Goal: Task Accomplishment & Management: Manage account settings

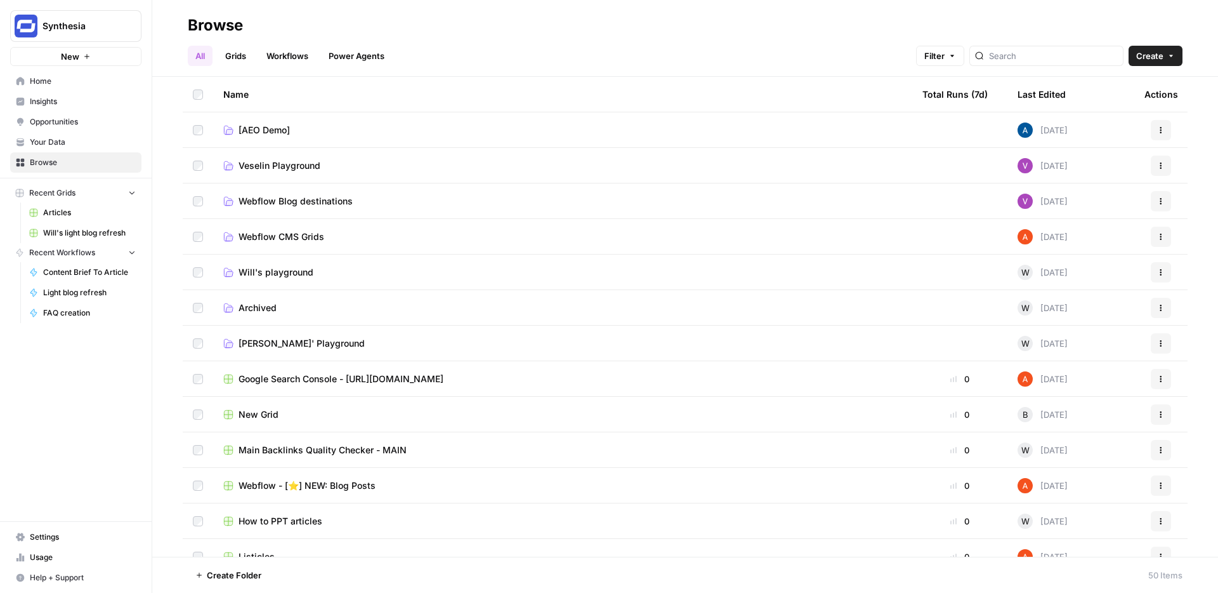
click at [236, 58] on link "Grids" at bounding box center [236, 56] width 36 height 20
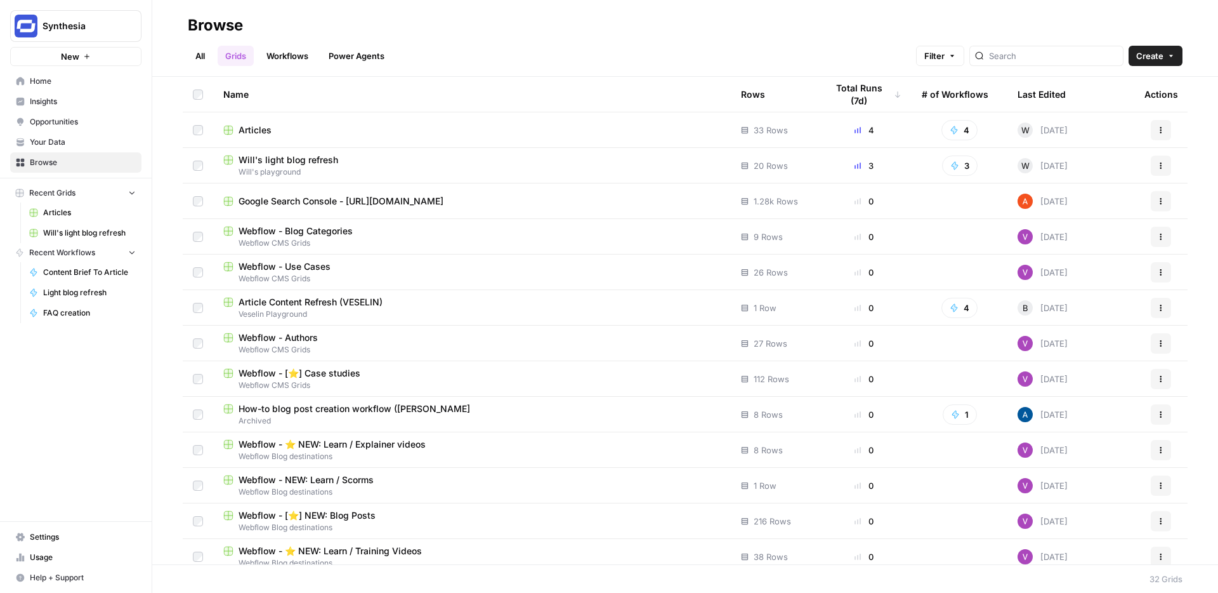
click at [258, 129] on span "Articles" at bounding box center [255, 130] width 33 height 13
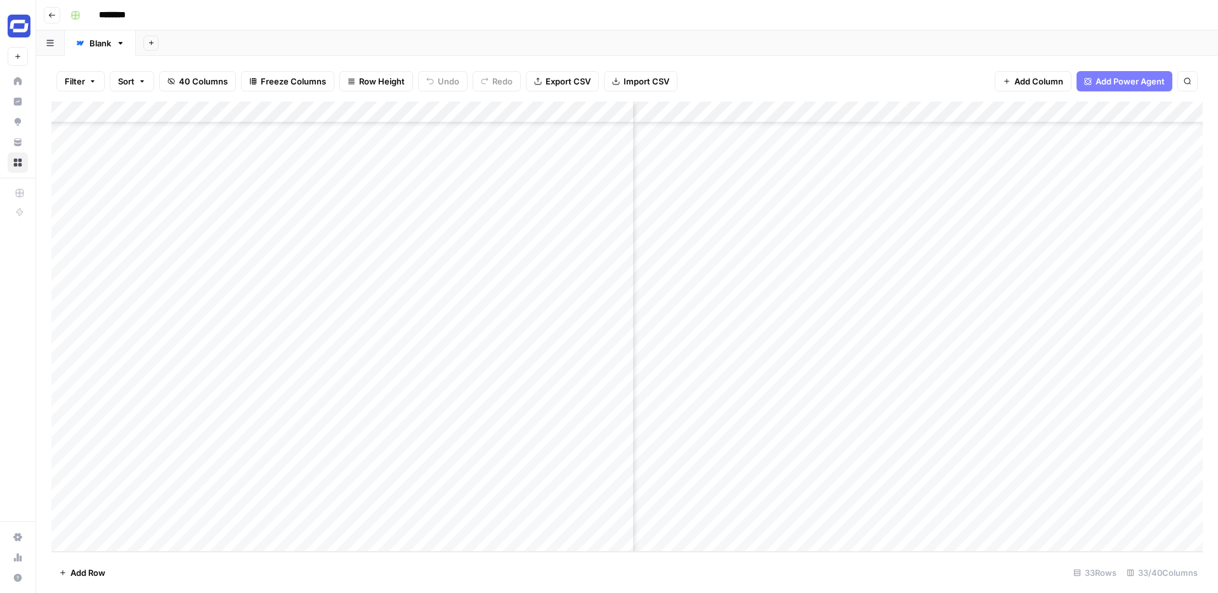
scroll to position [304, 2408]
click at [797, 111] on div "Add Column" at bounding box center [627, 327] width 1152 height 450
click at [765, 239] on span "Edit Workflow" at bounding box center [789, 236] width 111 height 13
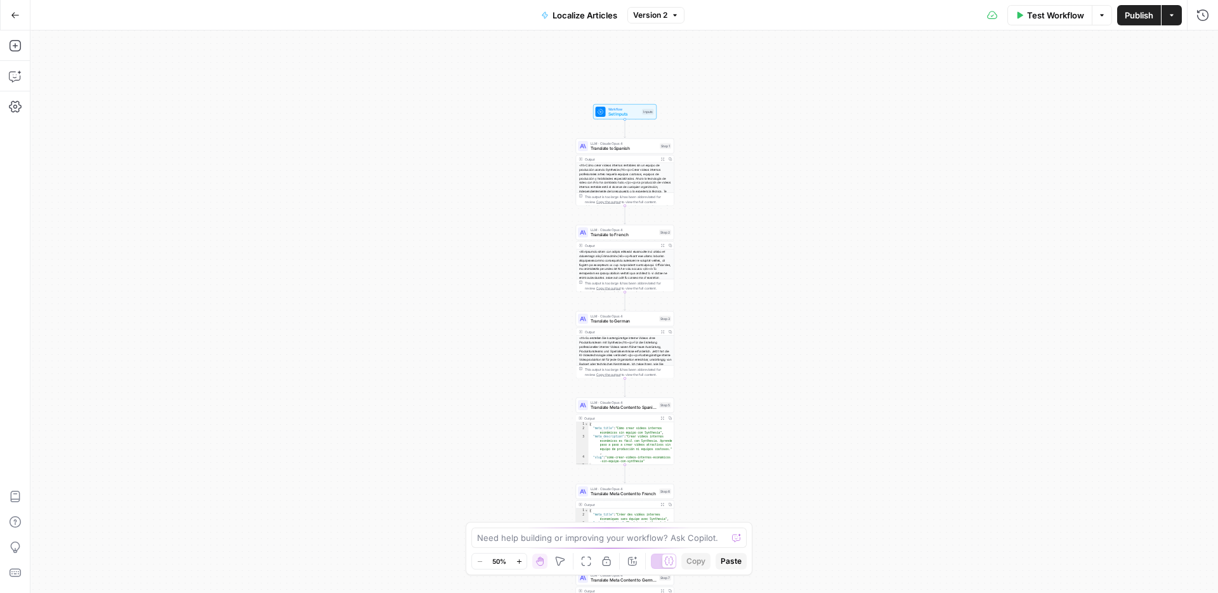
drag, startPoint x: 731, startPoint y: 188, endPoint x: 732, endPoint y: 405, distance: 216.4
click at [732, 405] on div "Workflow Set Inputs Inputs LLM · [PERSON_NAME] Opus 4 Translate to Spanish Step…" at bounding box center [624, 311] width 1188 height 562
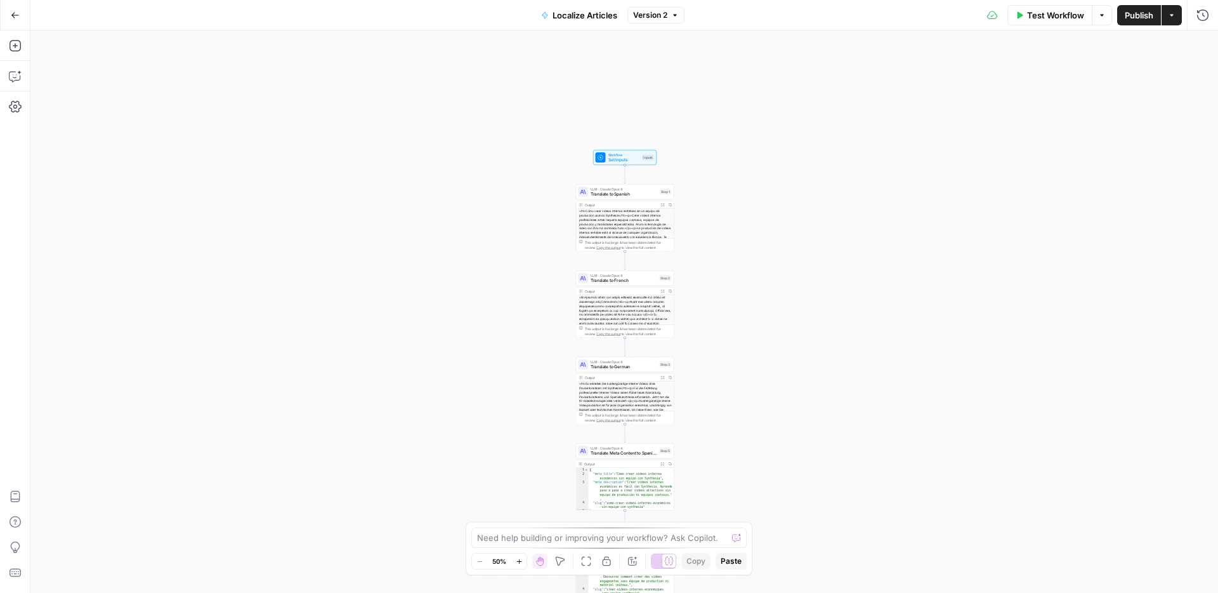
drag, startPoint x: 762, startPoint y: 258, endPoint x: 762, endPoint y: 215, distance: 42.5
click at [762, 215] on div "Workflow Set Inputs Inputs LLM · [PERSON_NAME] Opus 4 Translate to Spanish Step…" at bounding box center [624, 311] width 1188 height 562
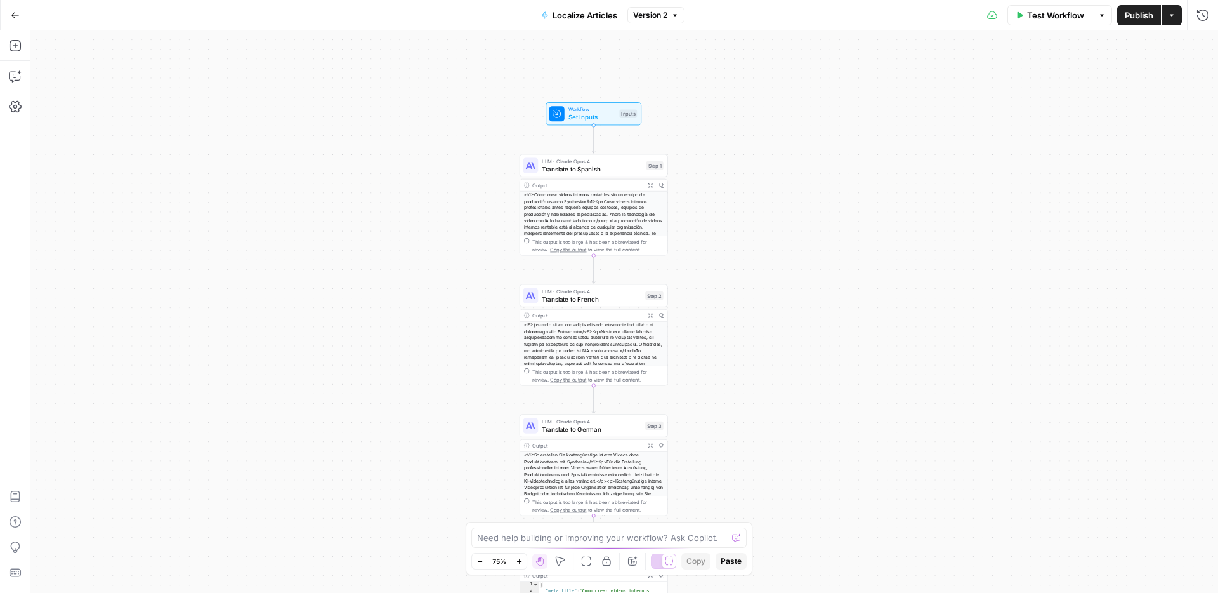
drag, startPoint x: 690, startPoint y: 224, endPoint x: 703, endPoint y: 216, distance: 15.3
click at [703, 216] on div "Workflow Set Inputs Inputs LLM · [PERSON_NAME] Opus 4 Translate to Spanish Step…" at bounding box center [624, 311] width 1188 height 562
click at [593, 164] on span "Translate to Spanish" at bounding box center [593, 169] width 100 height 10
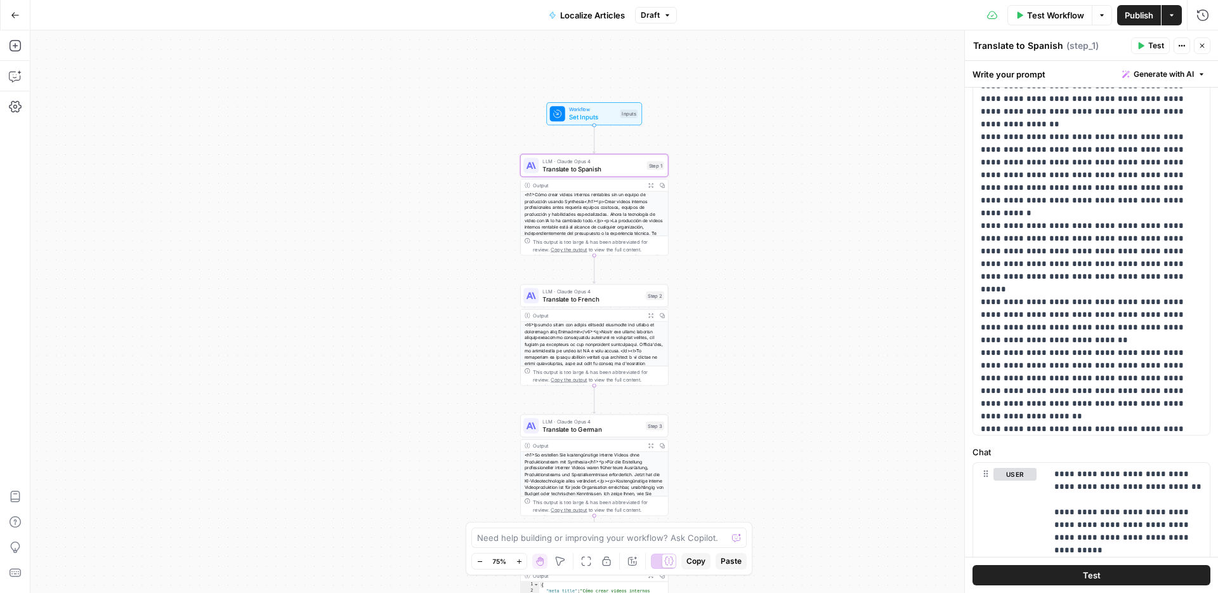
scroll to position [258, 0]
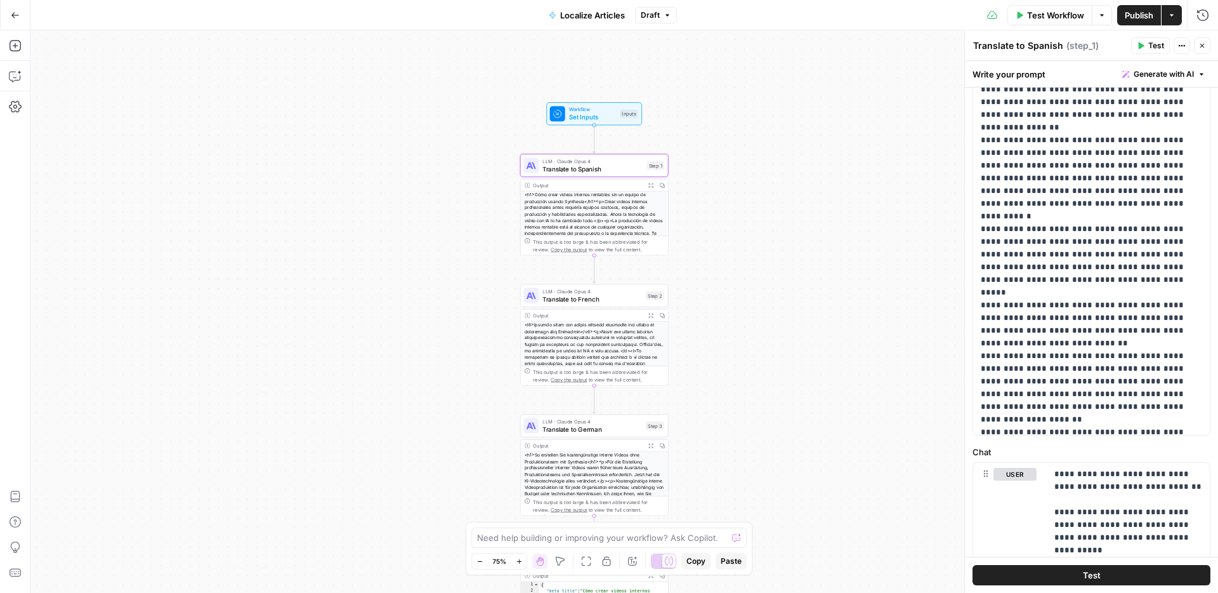
click at [772, 296] on div "Workflow Set Inputs Inputs LLM · [PERSON_NAME] Opus 4 Translate to Spanish Step…" at bounding box center [624, 311] width 1188 height 562
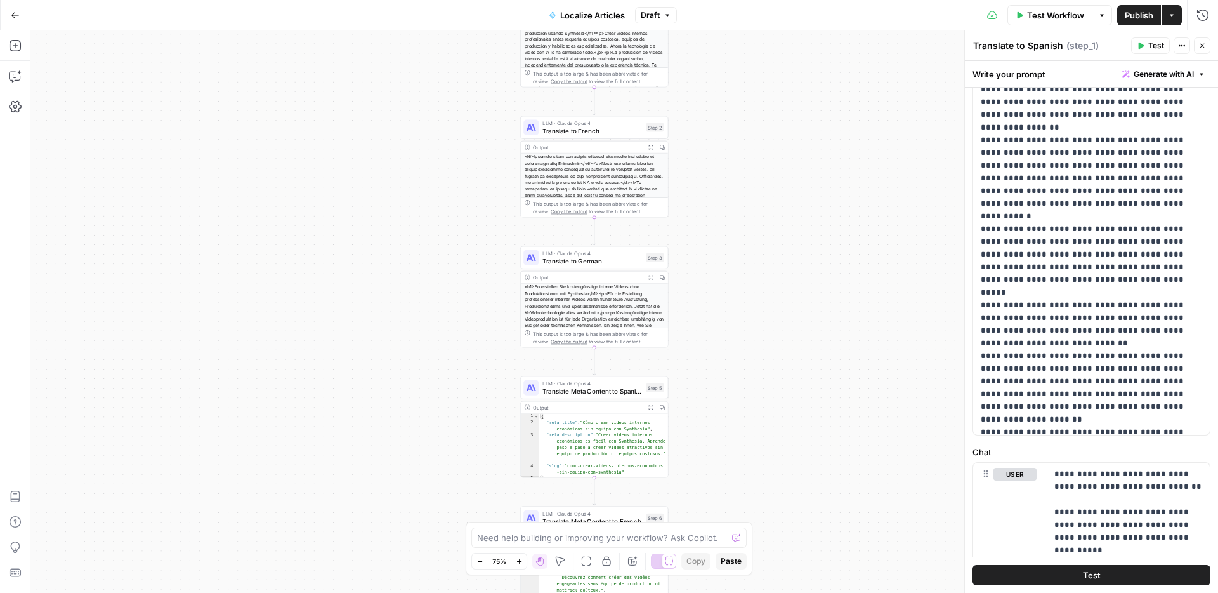
drag, startPoint x: 772, startPoint y: 296, endPoint x: 772, endPoint y: 128, distance: 168.2
click at [772, 128] on div "Workflow Set Inputs Inputs LLM · [PERSON_NAME] Opus 4 Translate to Spanish Step…" at bounding box center [624, 311] width 1188 height 562
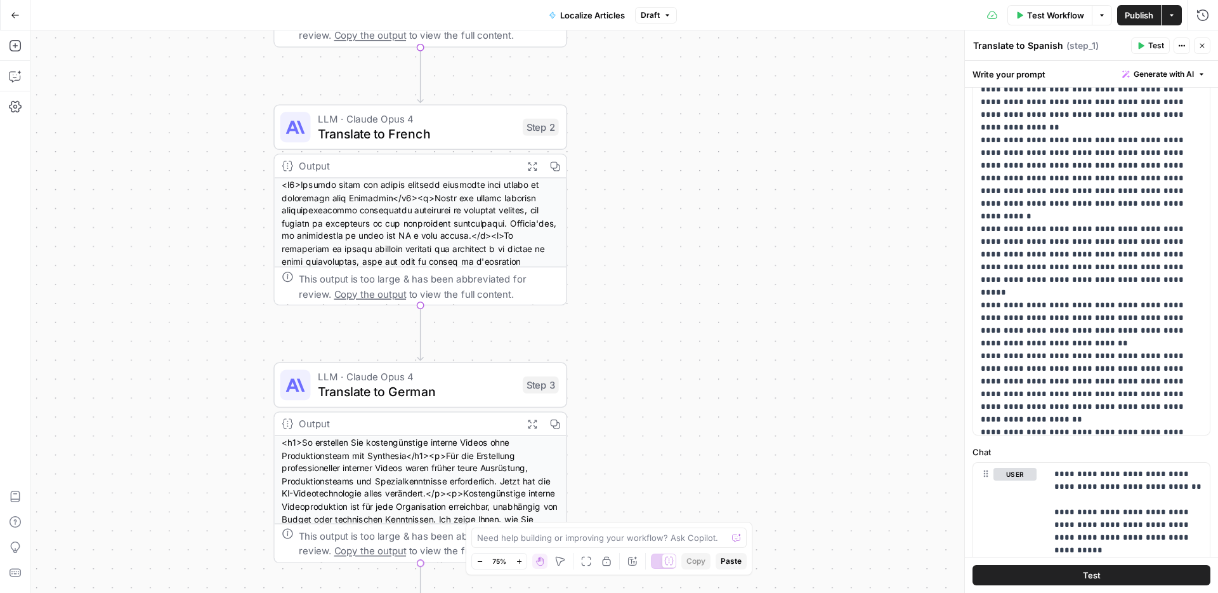
click at [769, 389] on div "Workflow Set Inputs Inputs LLM · [PERSON_NAME] Opus 4 Translate to Spanish Step…" at bounding box center [624, 311] width 1188 height 562
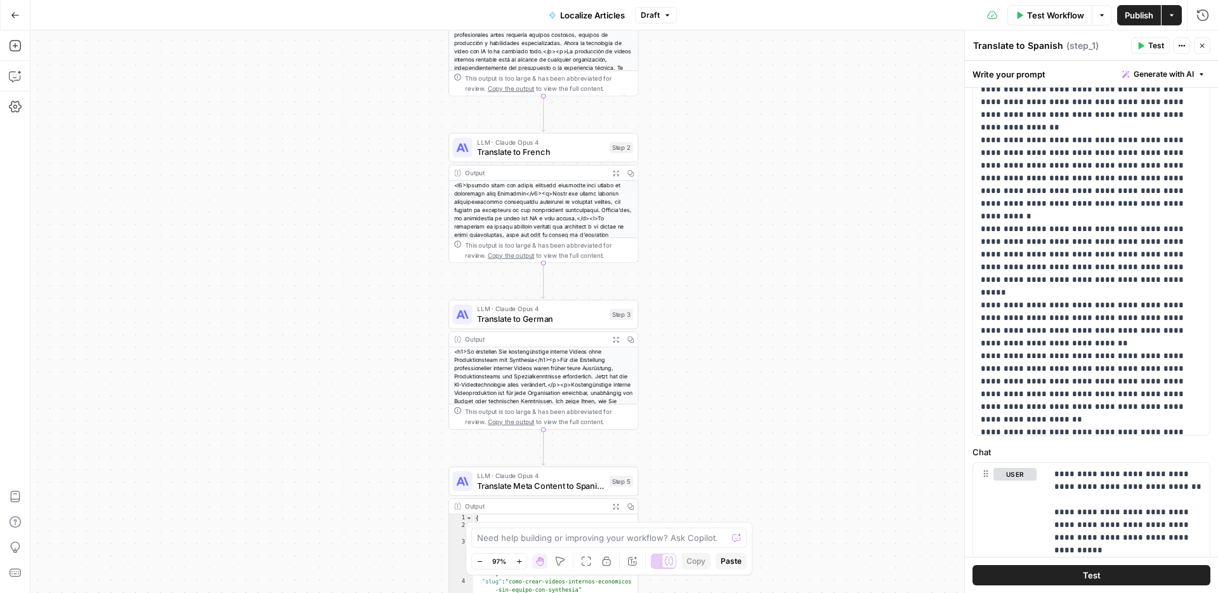
drag, startPoint x: 769, startPoint y: 389, endPoint x: 769, endPoint y: 315, distance: 73.6
click at [769, 315] on div "Workflow Set Inputs Inputs LLM · [PERSON_NAME] Opus 4 Translate to Spanish Step…" at bounding box center [624, 311] width 1188 height 562
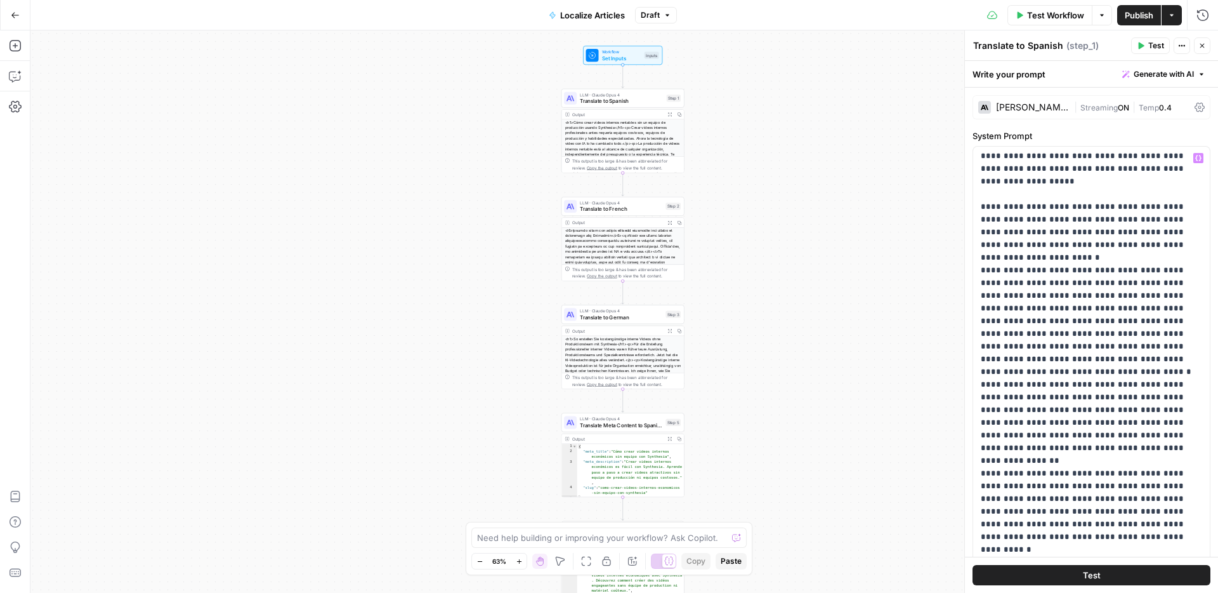
scroll to position [184, 0]
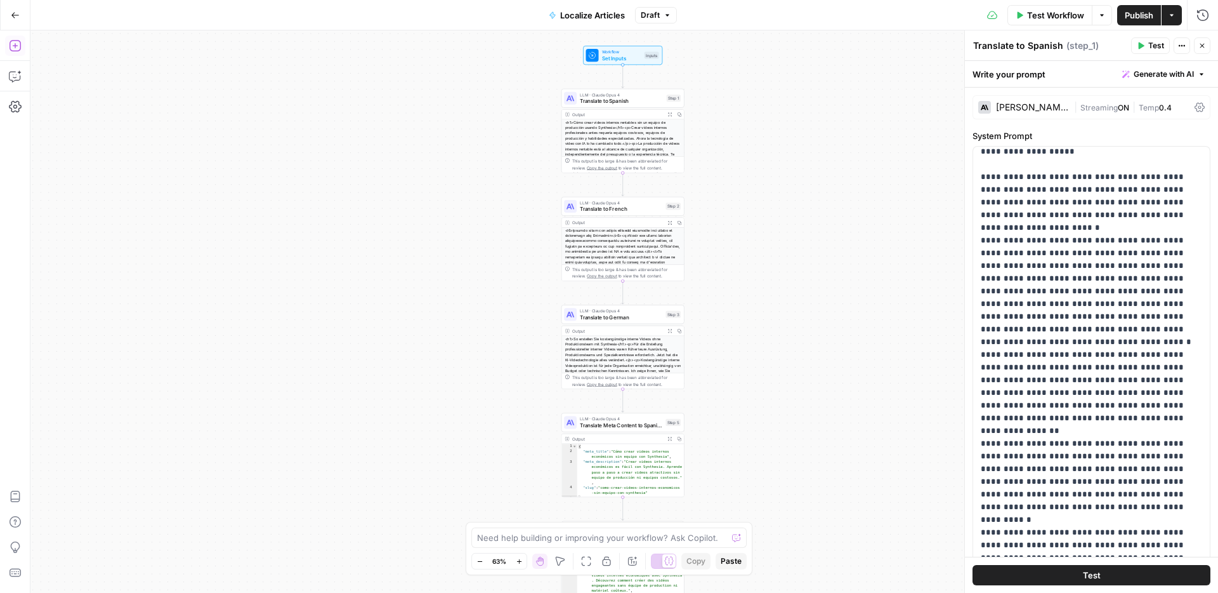
click at [10, 44] on icon "button" at bounding box center [14, 45] width 11 height 11
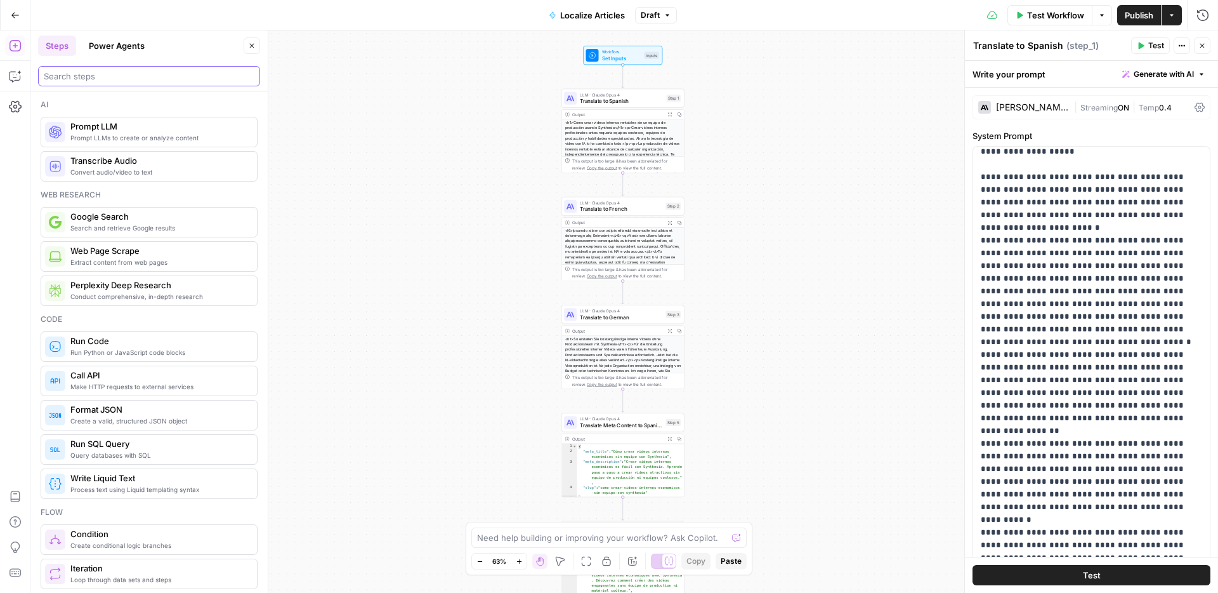
click at [126, 72] on input "search" at bounding box center [149, 76] width 211 height 13
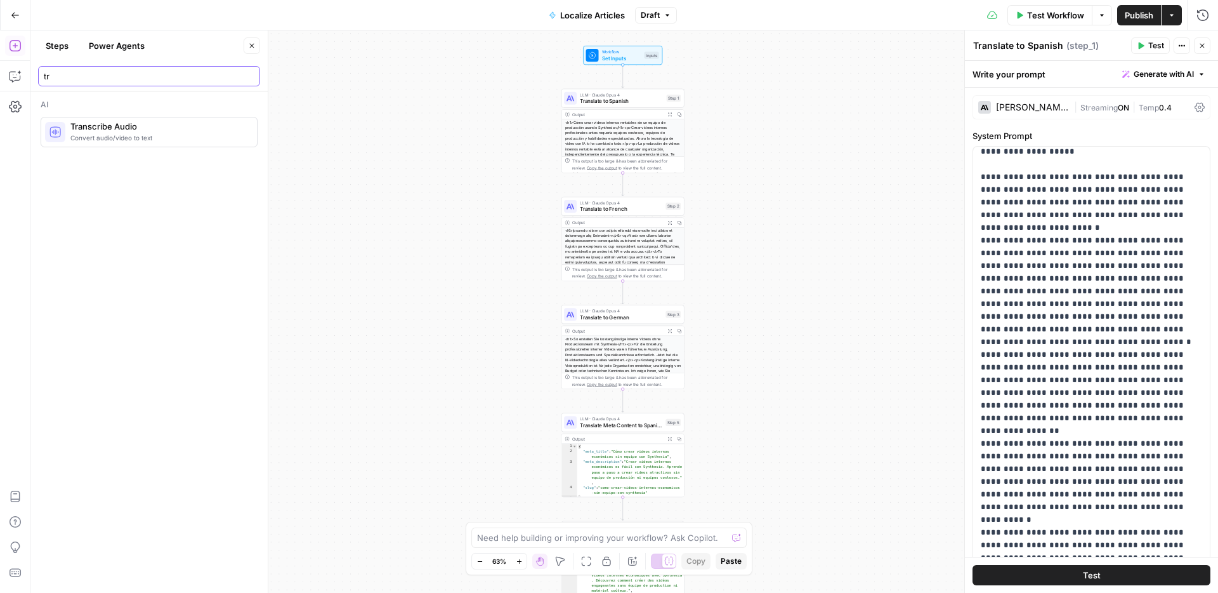
type input "t"
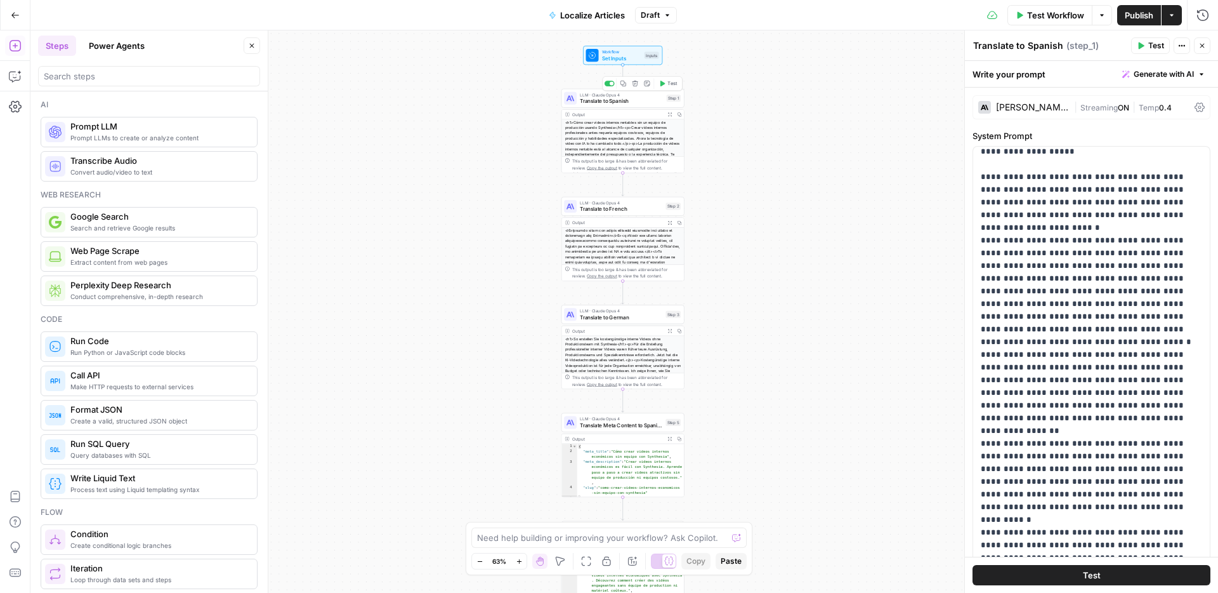
click at [623, 100] on span "Translate to Spanish" at bounding box center [621, 101] width 83 height 8
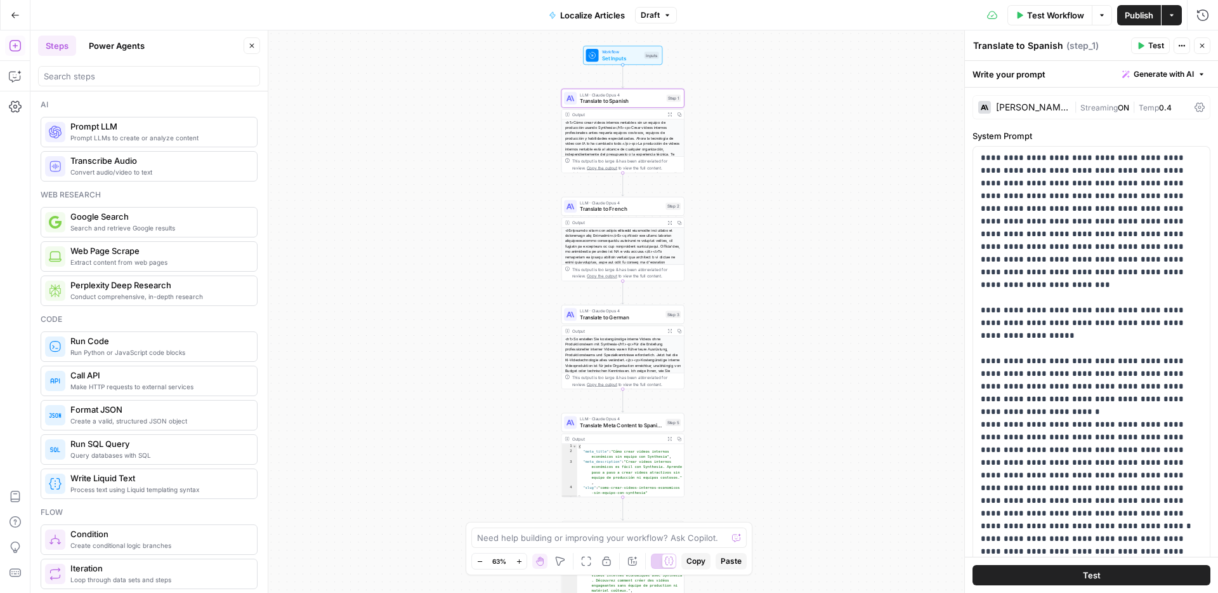
click at [1020, 109] on div "[PERSON_NAME] Opus 4" at bounding box center [1032, 107] width 73 height 9
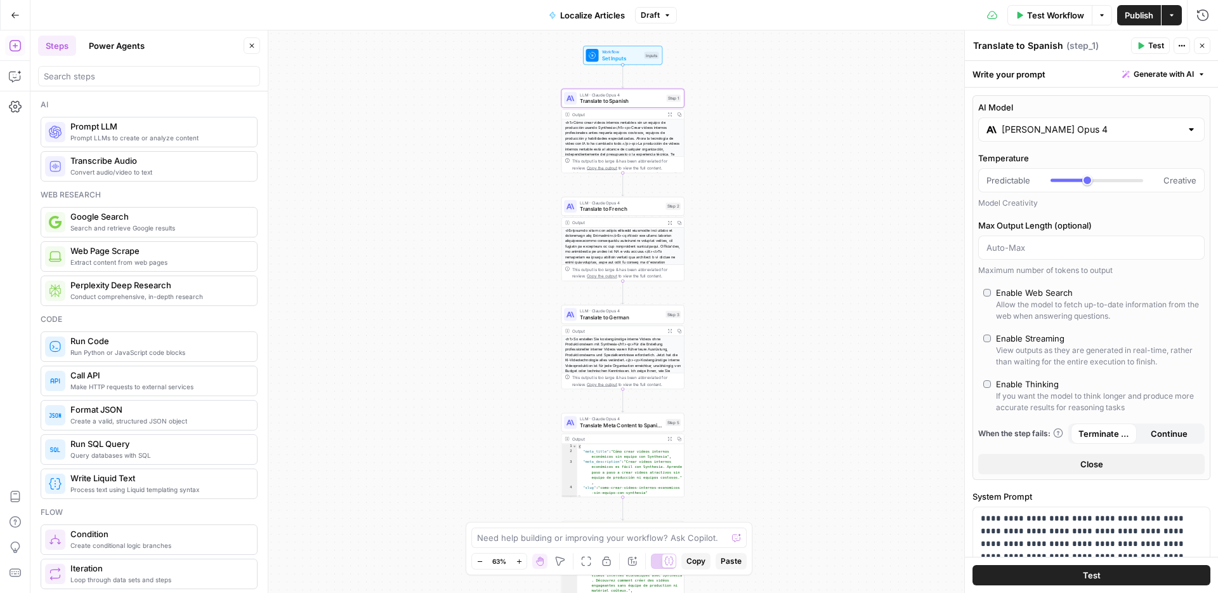
click at [1099, 137] on div "[PERSON_NAME] Opus 4" at bounding box center [1092, 129] width 227 height 24
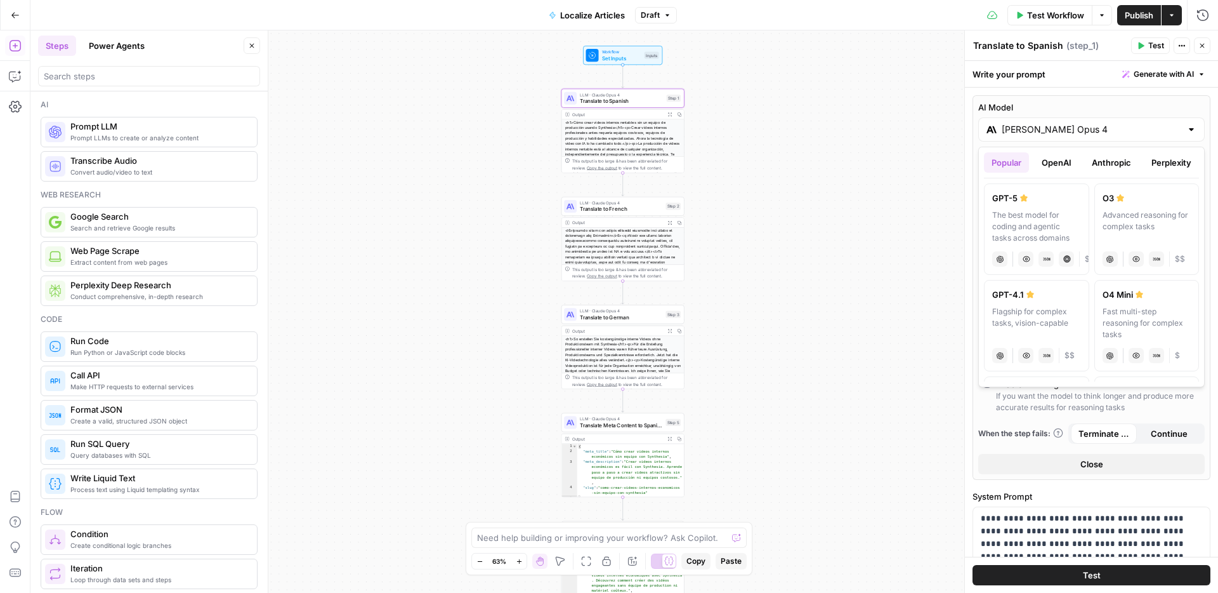
click at [1057, 161] on button "OpenAI" at bounding box center [1056, 162] width 45 height 20
click at [1102, 155] on button "Anthropic" at bounding box center [1112, 162] width 55 height 20
click at [1065, 157] on button "OpenAI" at bounding box center [1056, 162] width 45 height 20
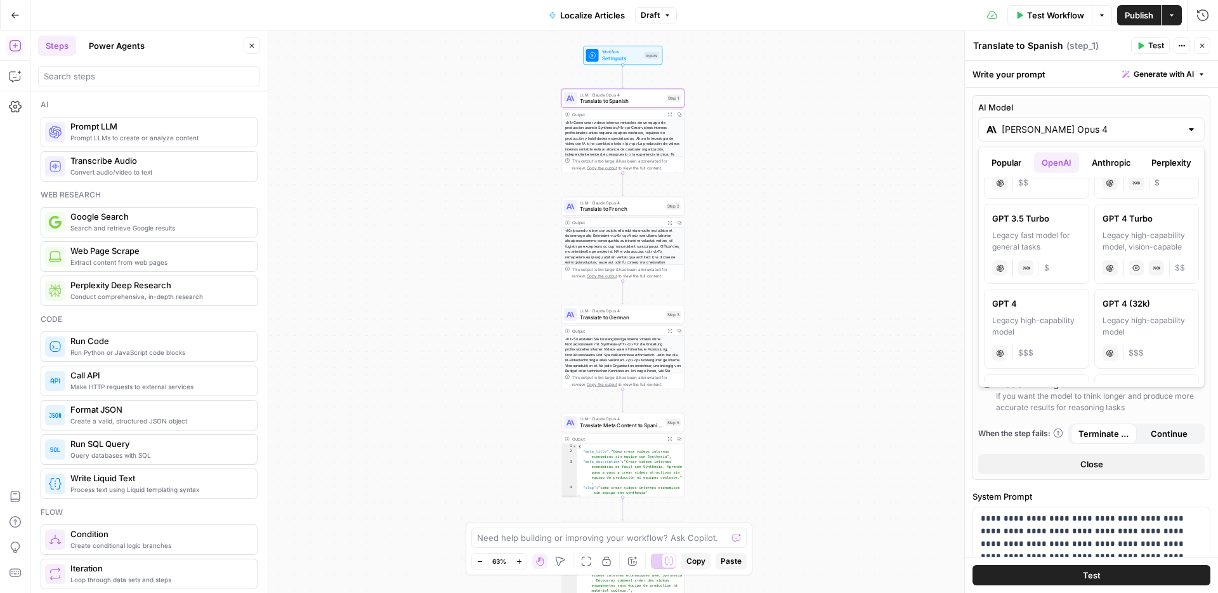
scroll to position [902, 0]
click at [1077, 138] on div "[PERSON_NAME] Opus 4" at bounding box center [1092, 129] width 227 height 24
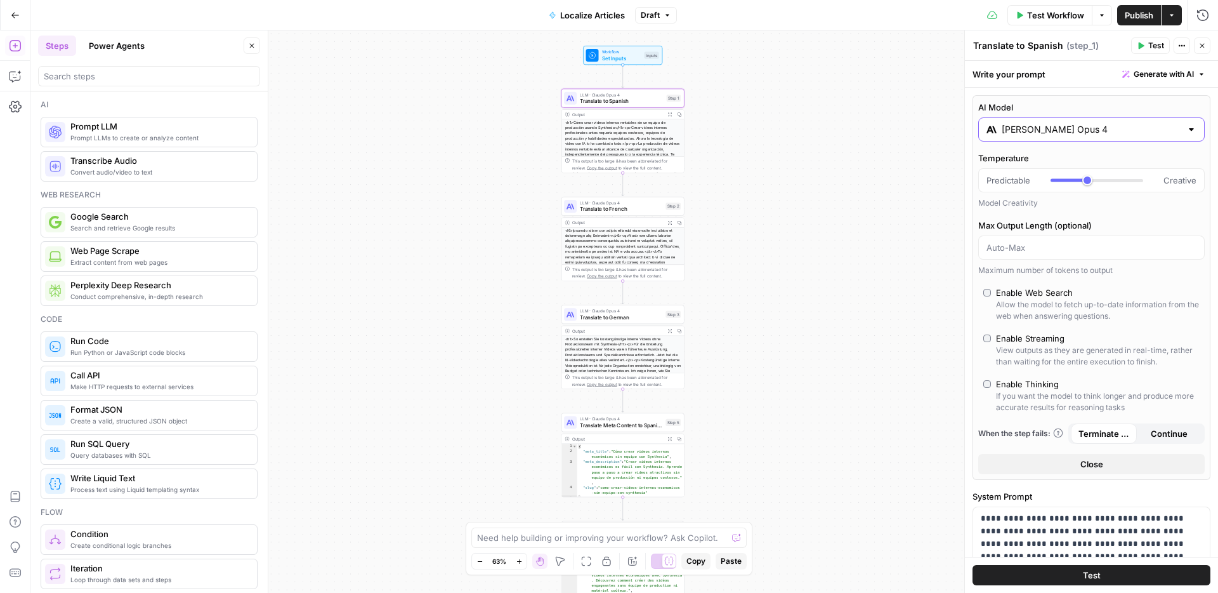
click at [1077, 138] on div "[PERSON_NAME] Opus 4" at bounding box center [1092, 129] width 227 height 24
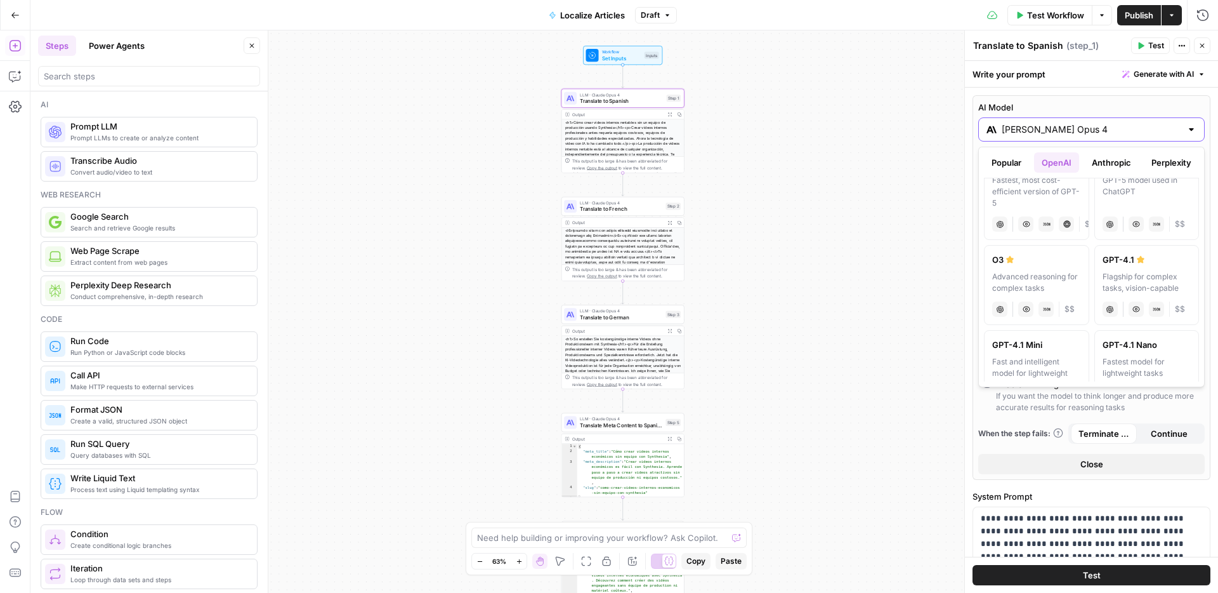
scroll to position [329, 0]
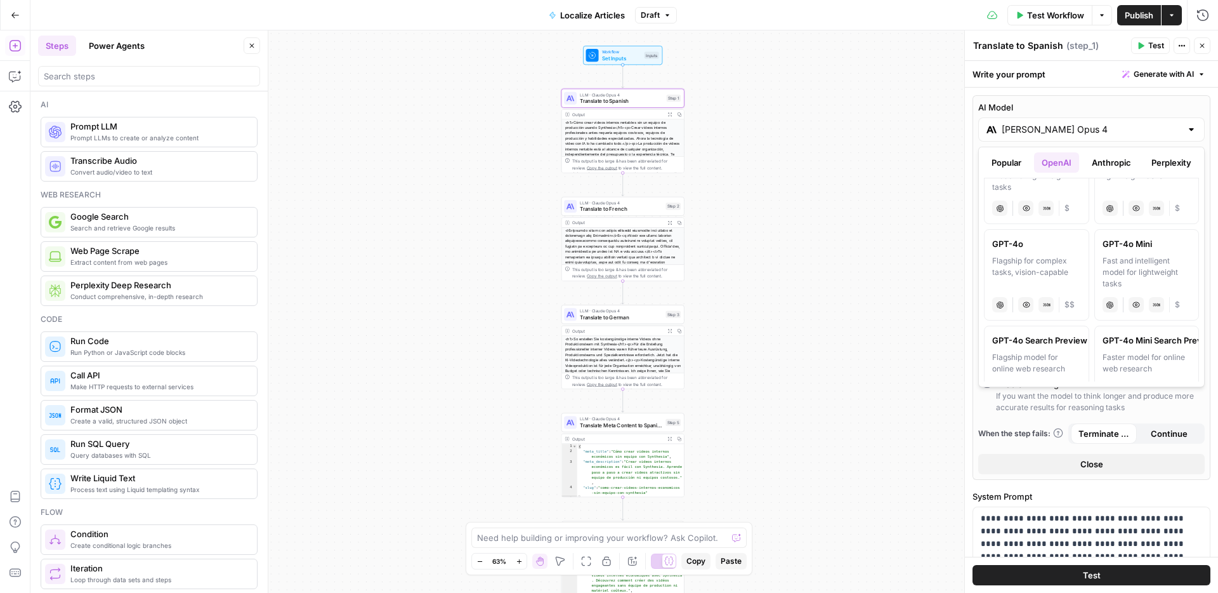
click at [892, 242] on div "Workflow Set Inputs Inputs LLM · [PERSON_NAME] Opus 4 Translate to Spanish Step…" at bounding box center [624, 311] width 1188 height 562
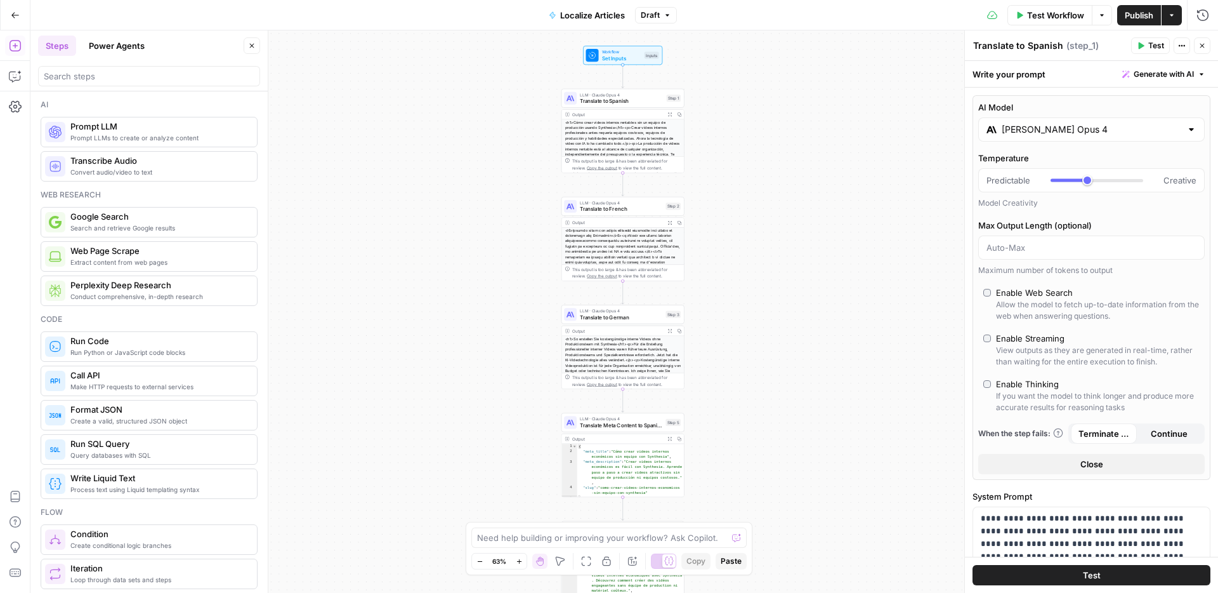
click at [13, 7] on button "Go Back" at bounding box center [15, 15] width 23 height 23
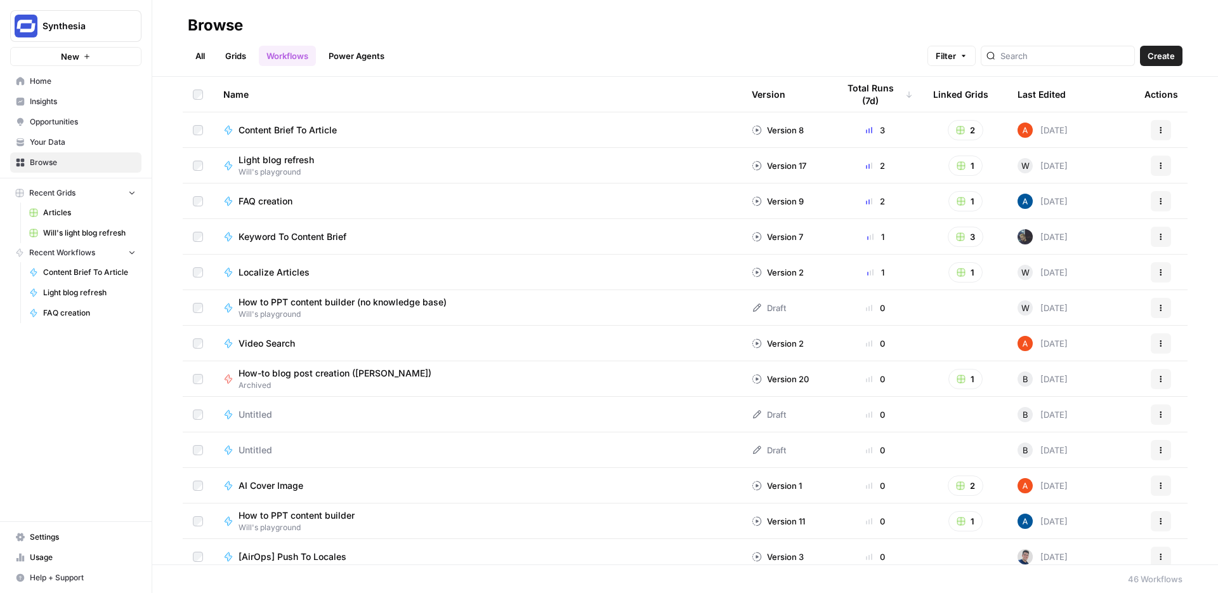
click at [65, 532] on span "Settings" at bounding box center [83, 536] width 106 height 11
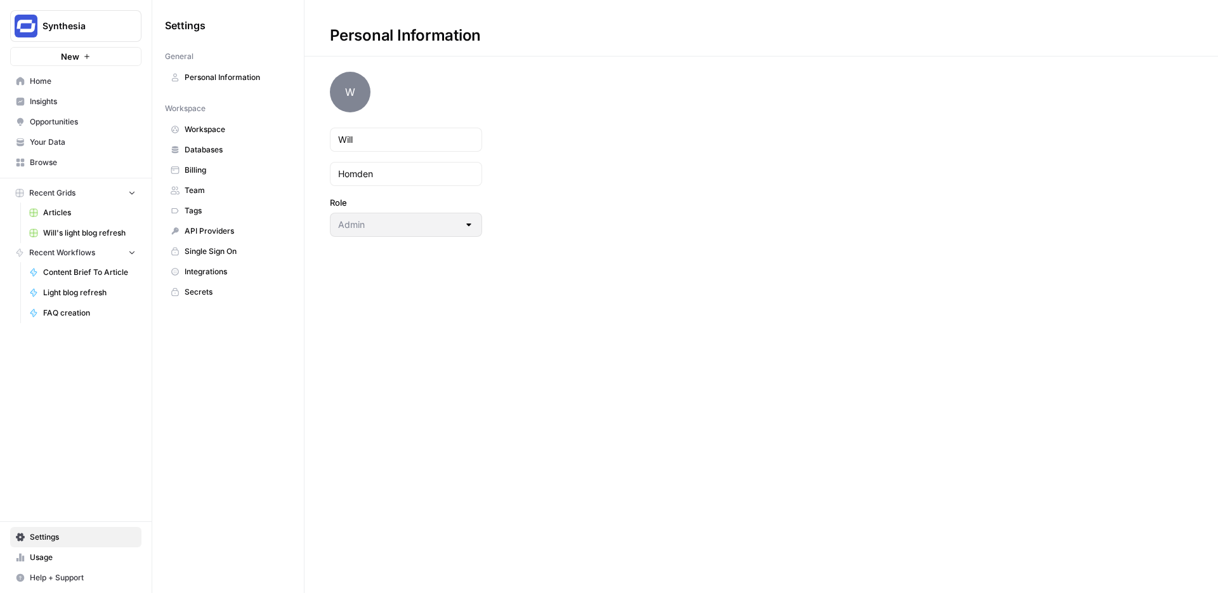
click at [222, 193] on span "Team" at bounding box center [235, 190] width 101 height 11
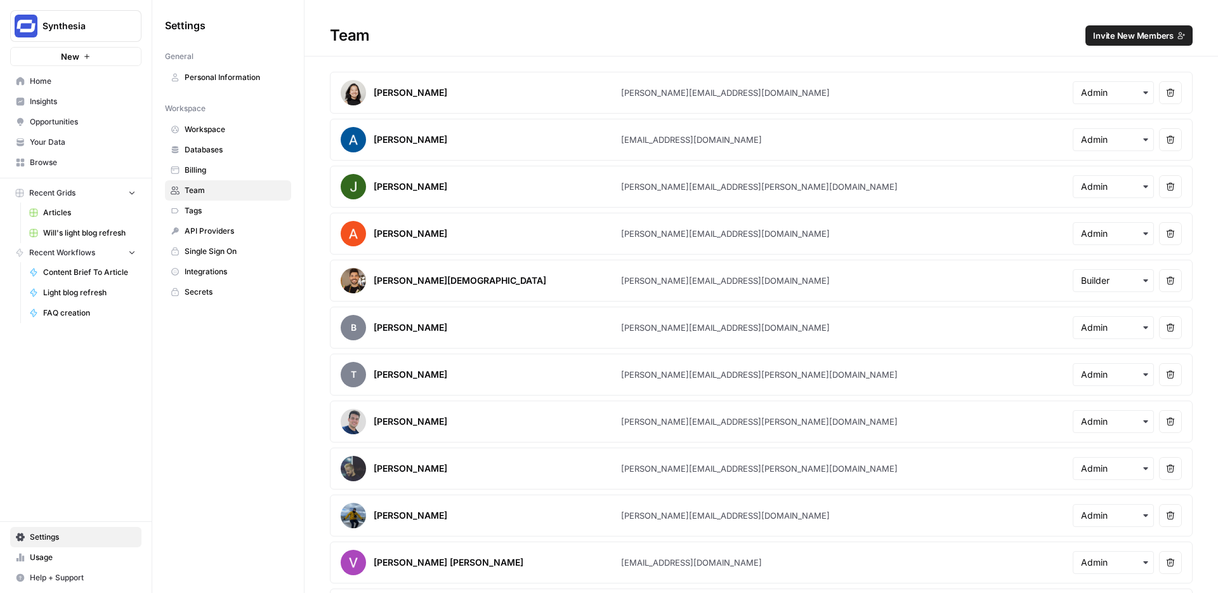
click at [1110, 27] on button "Invite New Members" at bounding box center [1139, 35] width 107 height 20
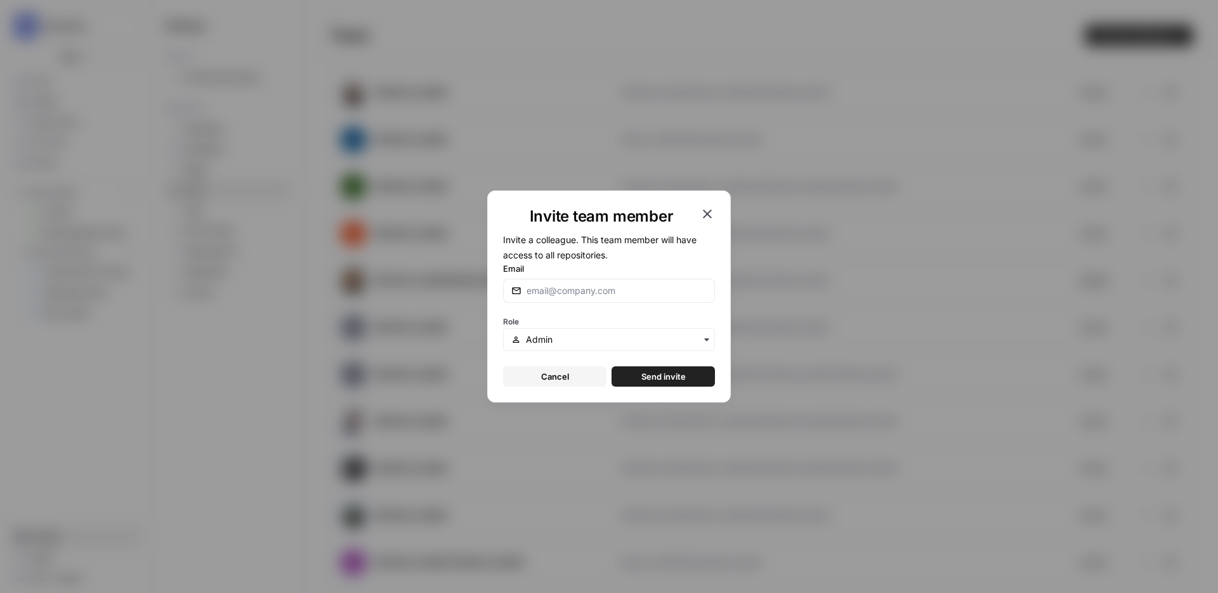
click at [550, 281] on div at bounding box center [609, 291] width 212 height 24
paste input "[PERSON_NAME][EMAIL_ADDRESS][PERSON_NAME][DOMAIN_NAME]"
type input "[PERSON_NAME][EMAIL_ADDRESS][PERSON_NAME][DOMAIN_NAME]"
click at [564, 346] on div "button" at bounding box center [609, 339] width 212 height 23
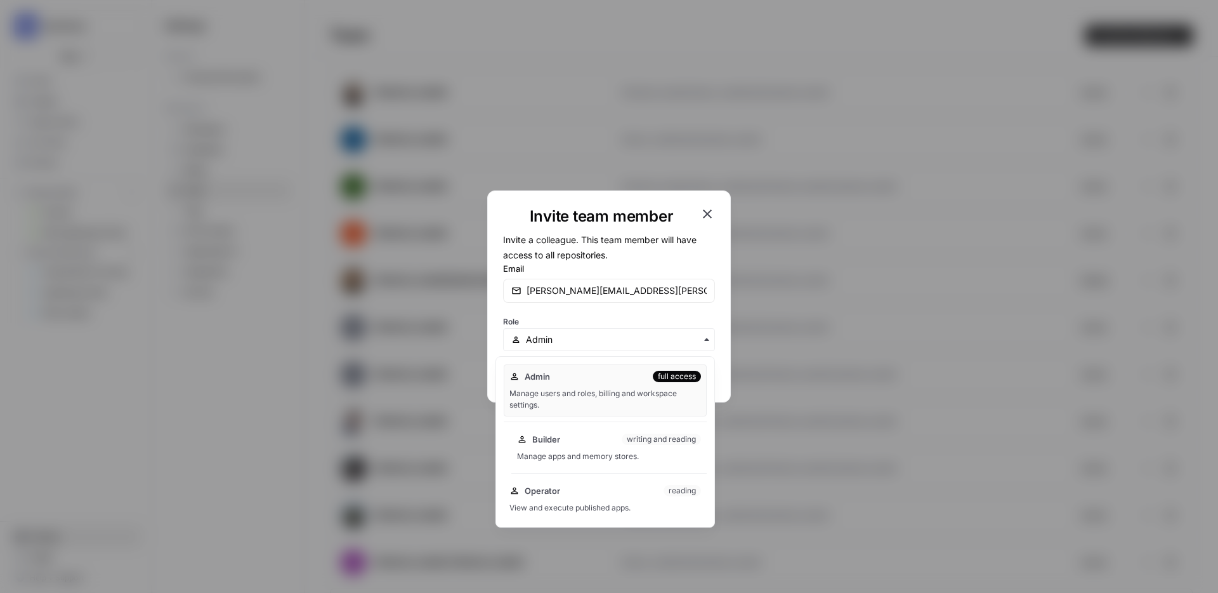
click at [563, 449] on div "Builder writing and reading Manage apps and memory stores." at bounding box center [609, 447] width 195 height 41
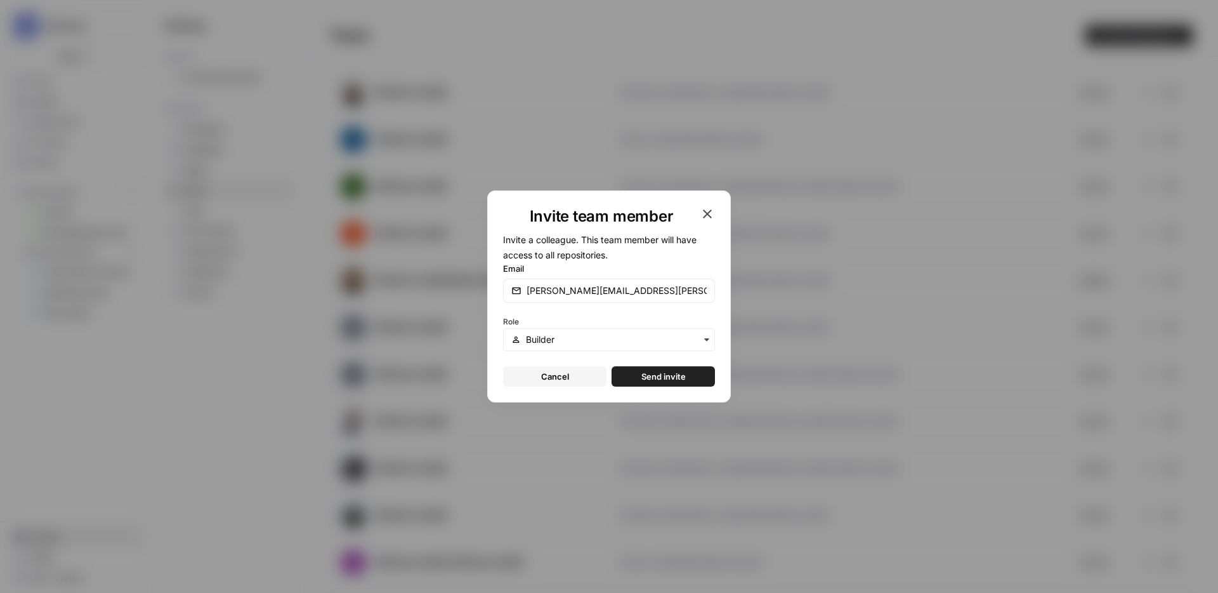
click at [656, 366] on form "Invite a colleague. This team member will have access to all repositories. Emai…" at bounding box center [609, 309] width 212 height 155
click at [656, 371] on span "Send invite" at bounding box center [664, 376] width 44 height 13
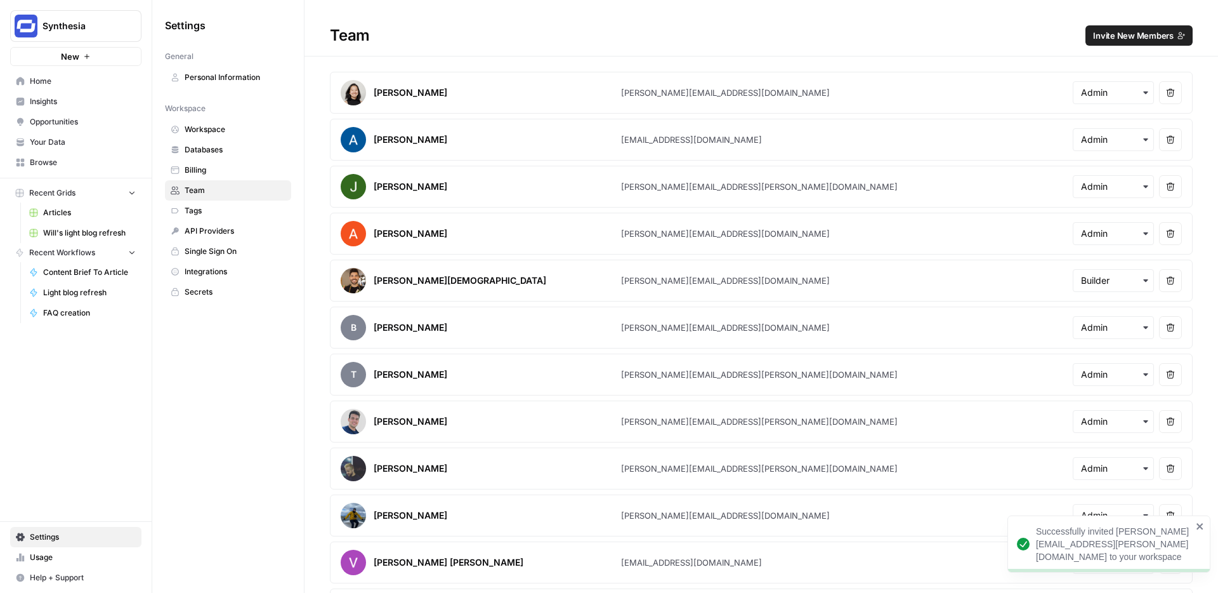
click at [60, 79] on span "Home" at bounding box center [83, 81] width 106 height 11
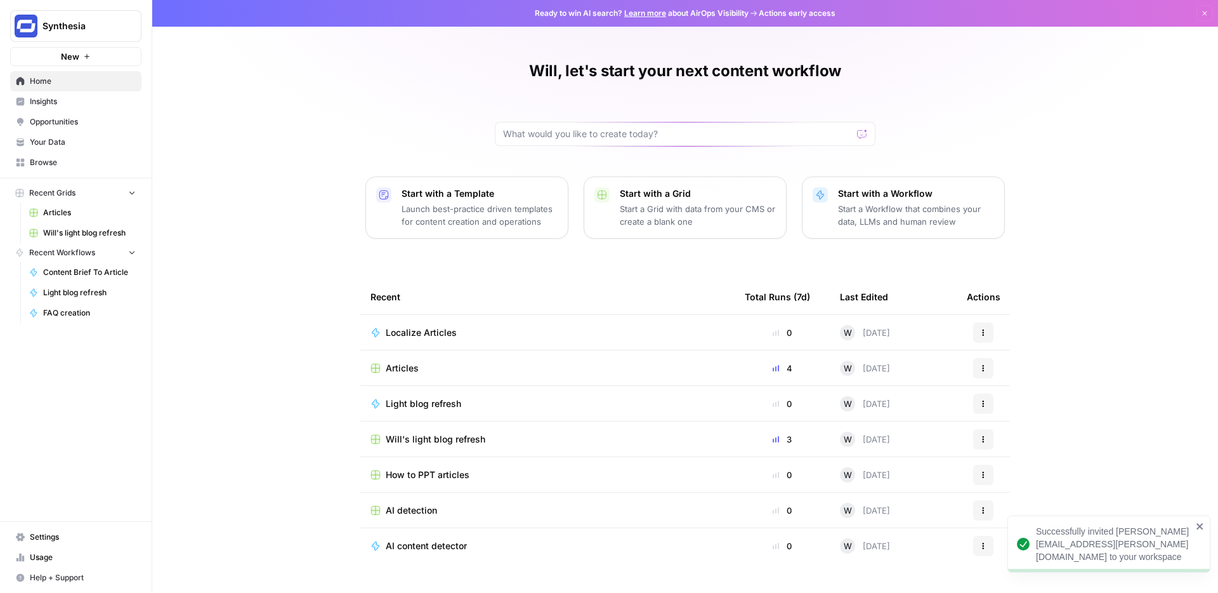
click at [276, 169] on div "Will, let's start your next content workflow Start with a Template Launch best-…" at bounding box center [685, 296] width 1066 height 593
click at [413, 331] on span "Localize Articles" at bounding box center [421, 332] width 71 height 13
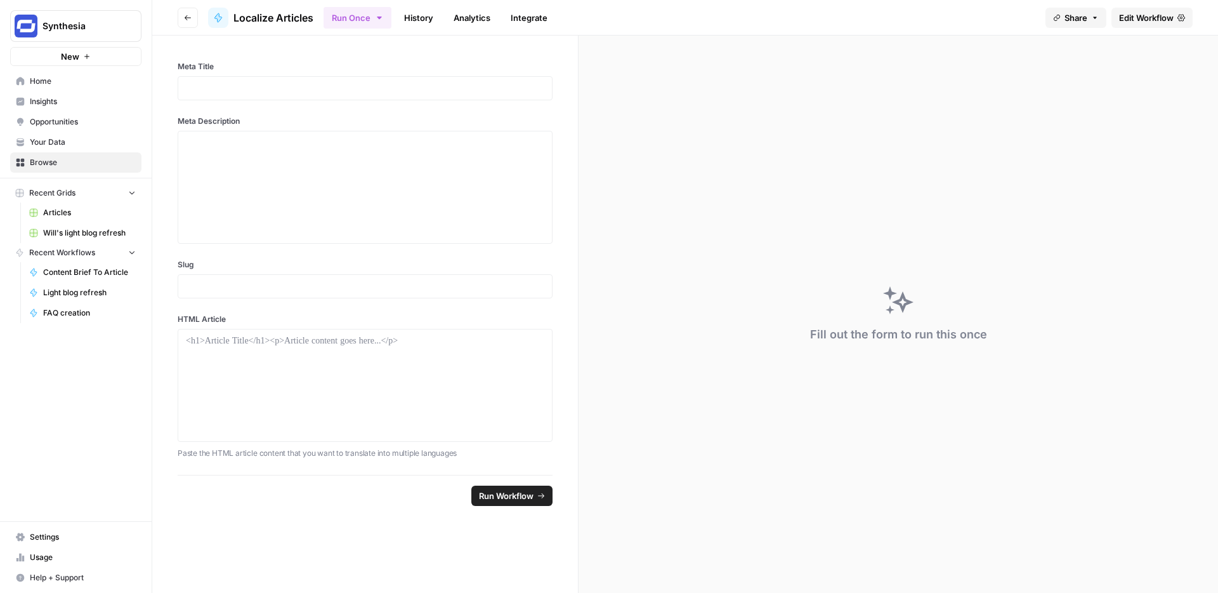
click at [1145, 15] on span "Edit Workflow" at bounding box center [1146, 17] width 55 height 13
